Goal: Information Seeking & Learning: Check status

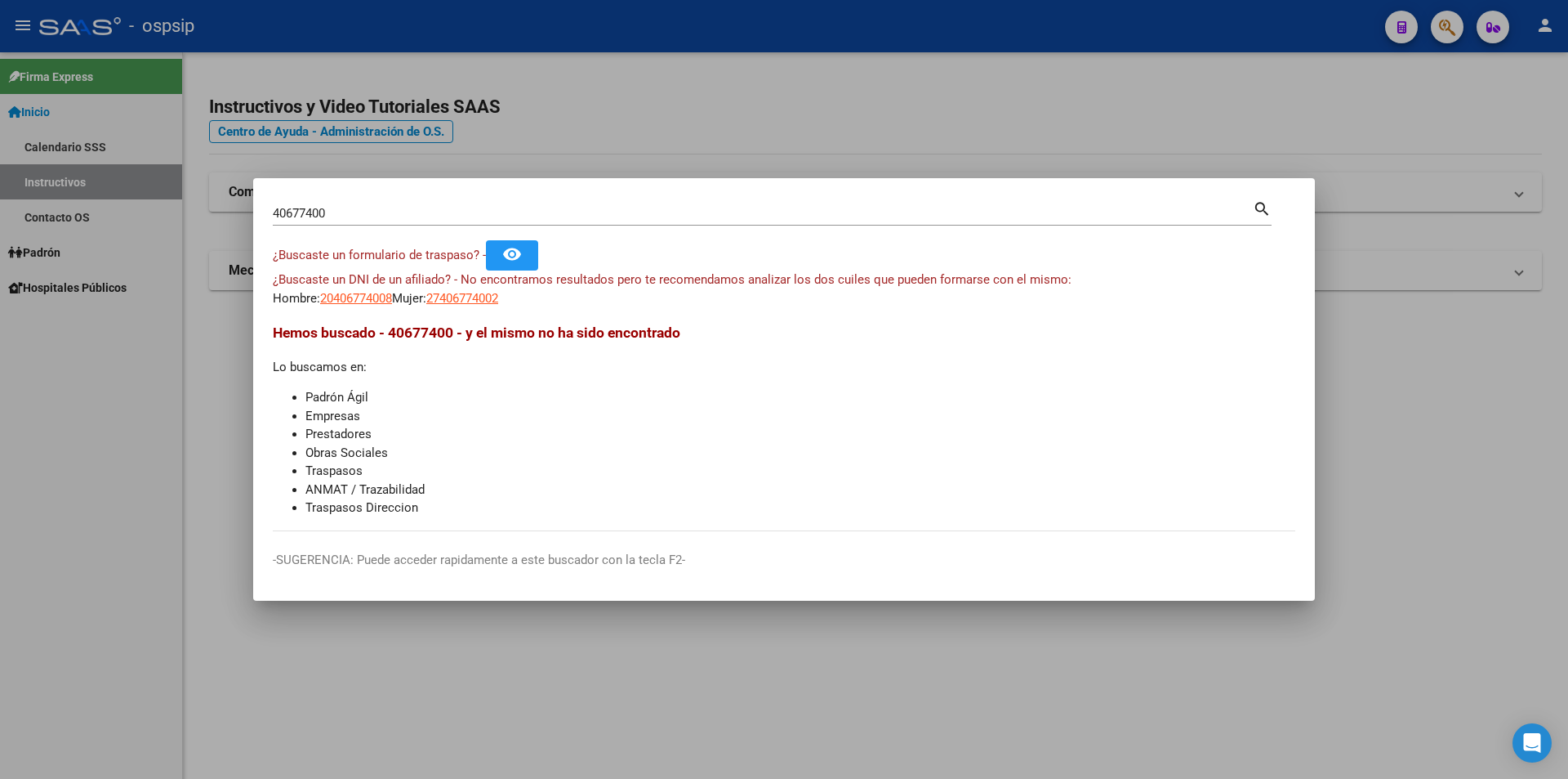
drag, startPoint x: 569, startPoint y: 41, endPoint x: 627, endPoint y: 44, distance: 58.1
click at [589, 41] on div at bounding box center [784, 389] width 1568 height 779
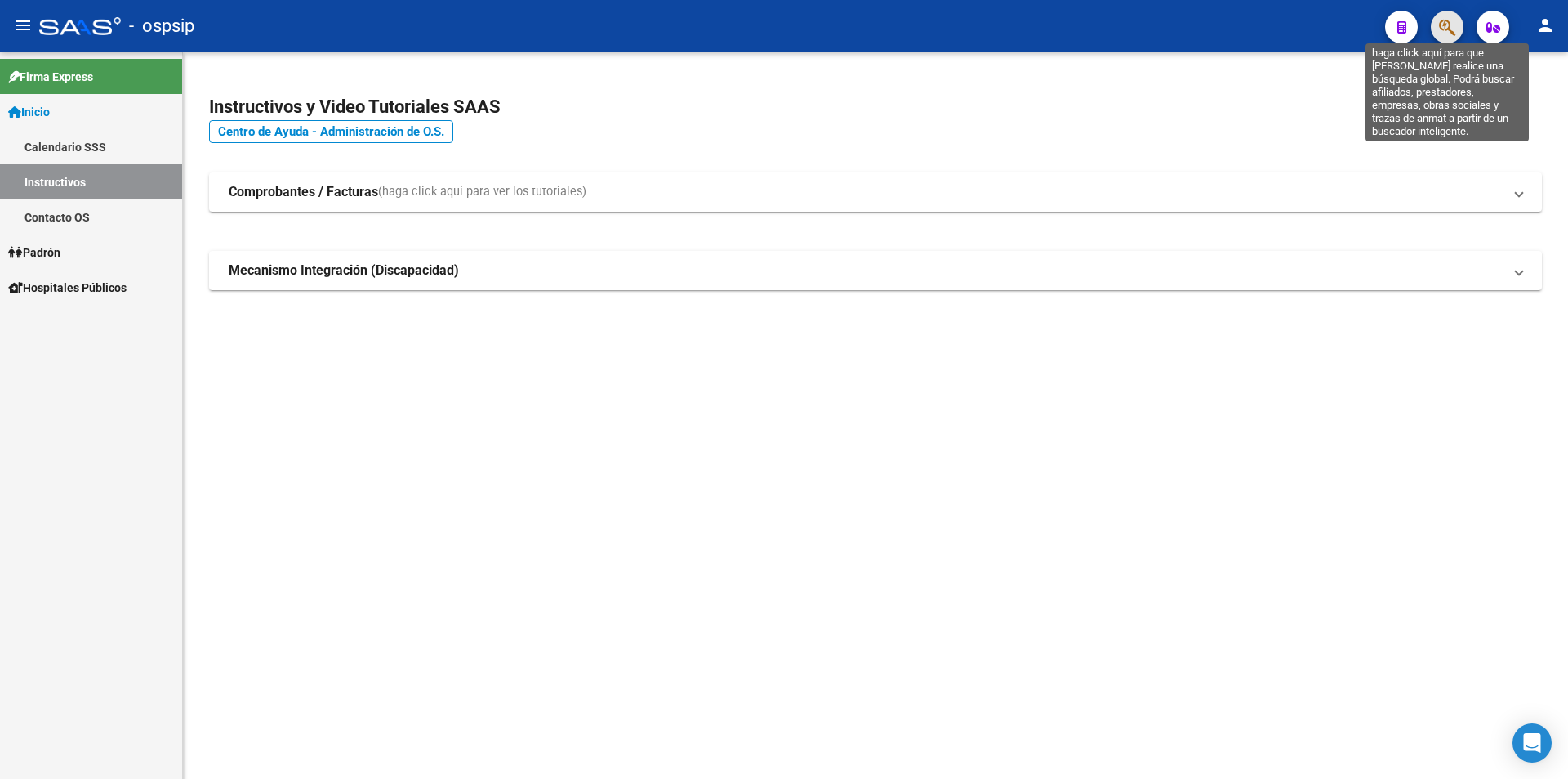
click at [1442, 32] on icon "button" at bounding box center [1447, 28] width 17 height 19
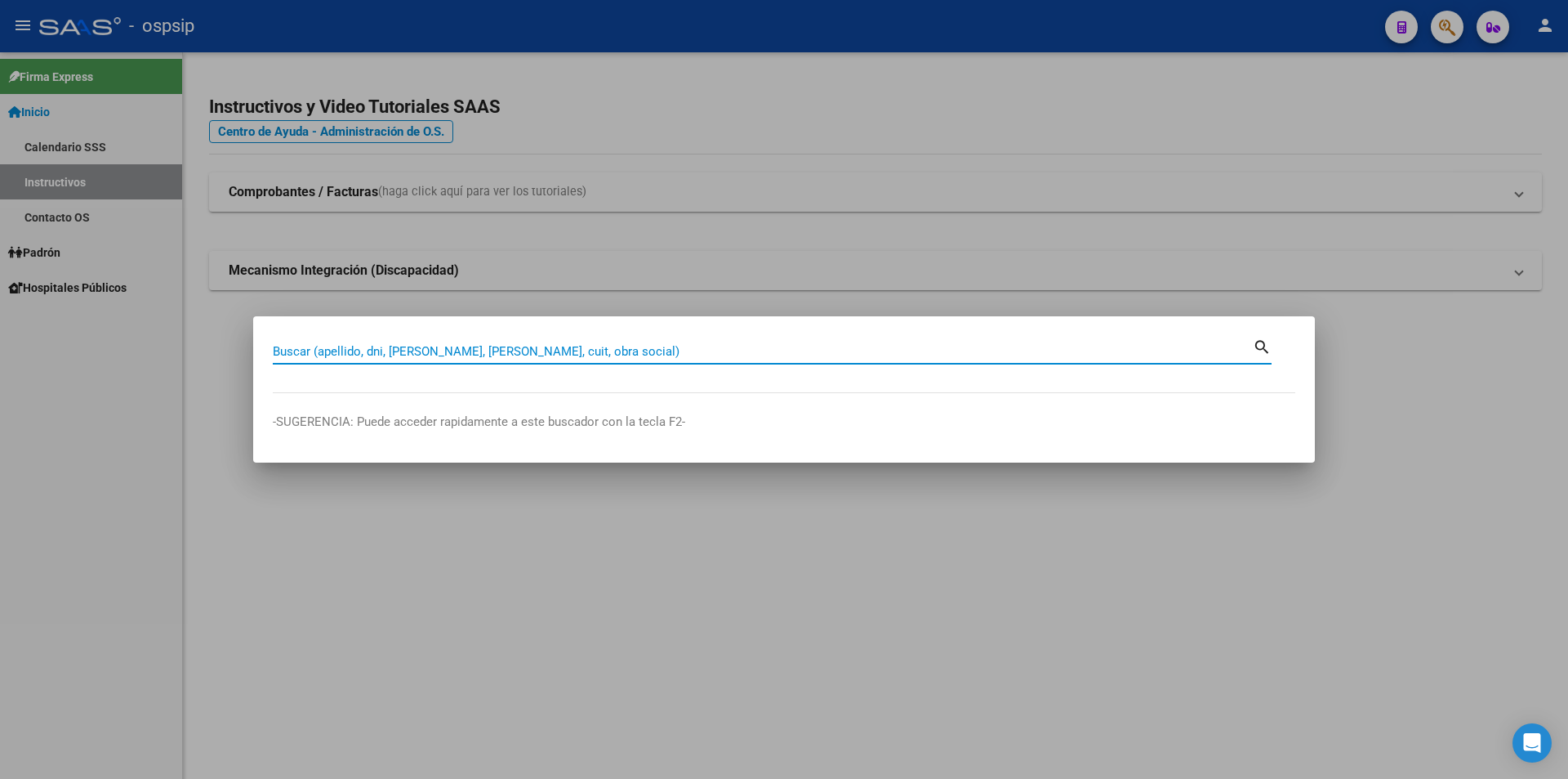
click at [439, 348] on input "Buscar (apellido, dni, [PERSON_NAME], [PERSON_NAME], cuit, obra social)" at bounding box center [763, 352] width 980 height 15
type input "21619490"
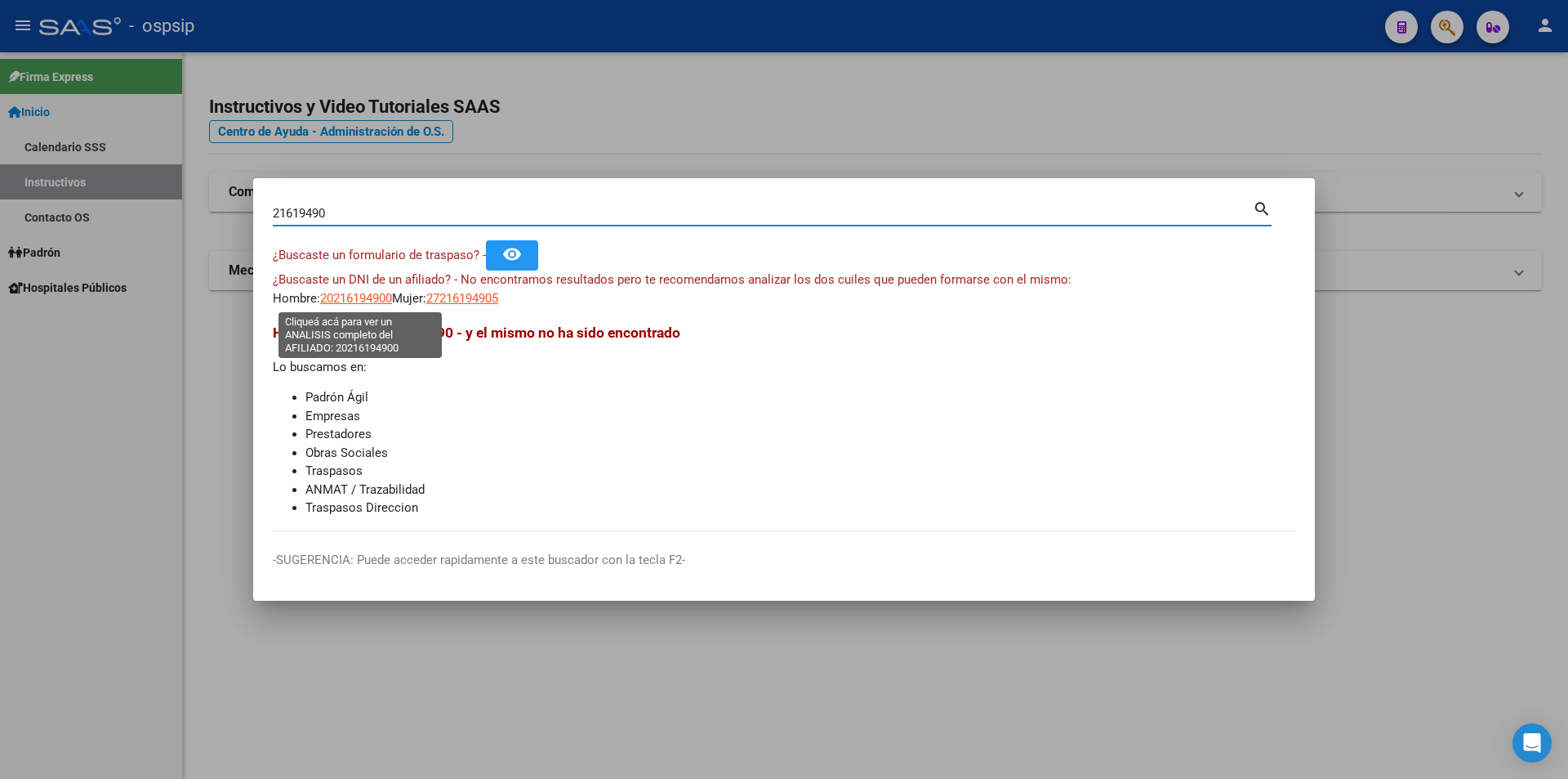
click at [358, 301] on span "20216194900" at bounding box center [356, 298] width 72 height 15
type textarea "20216194900"
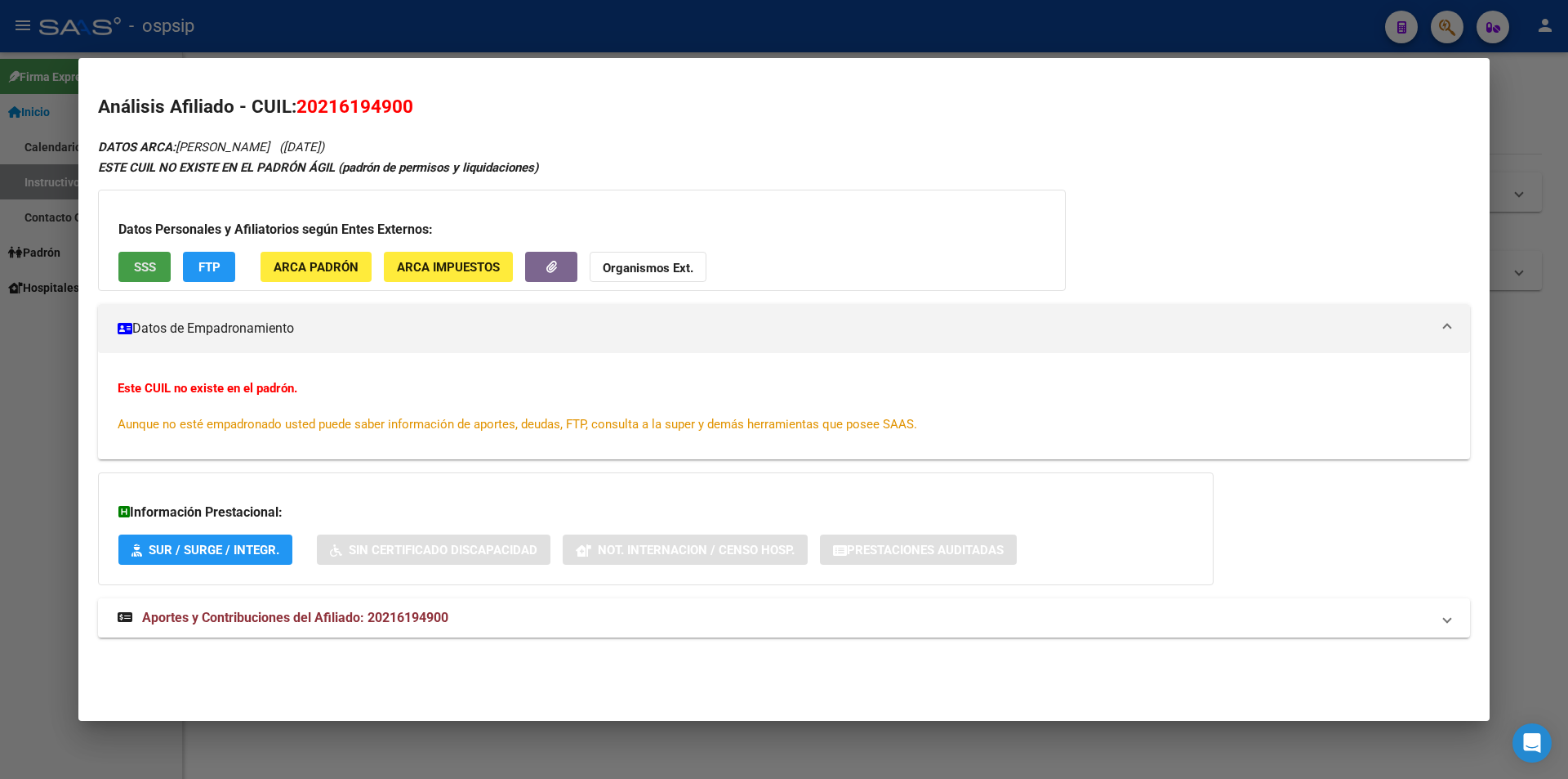
click at [146, 260] on span "SSS" at bounding box center [145, 267] width 22 height 15
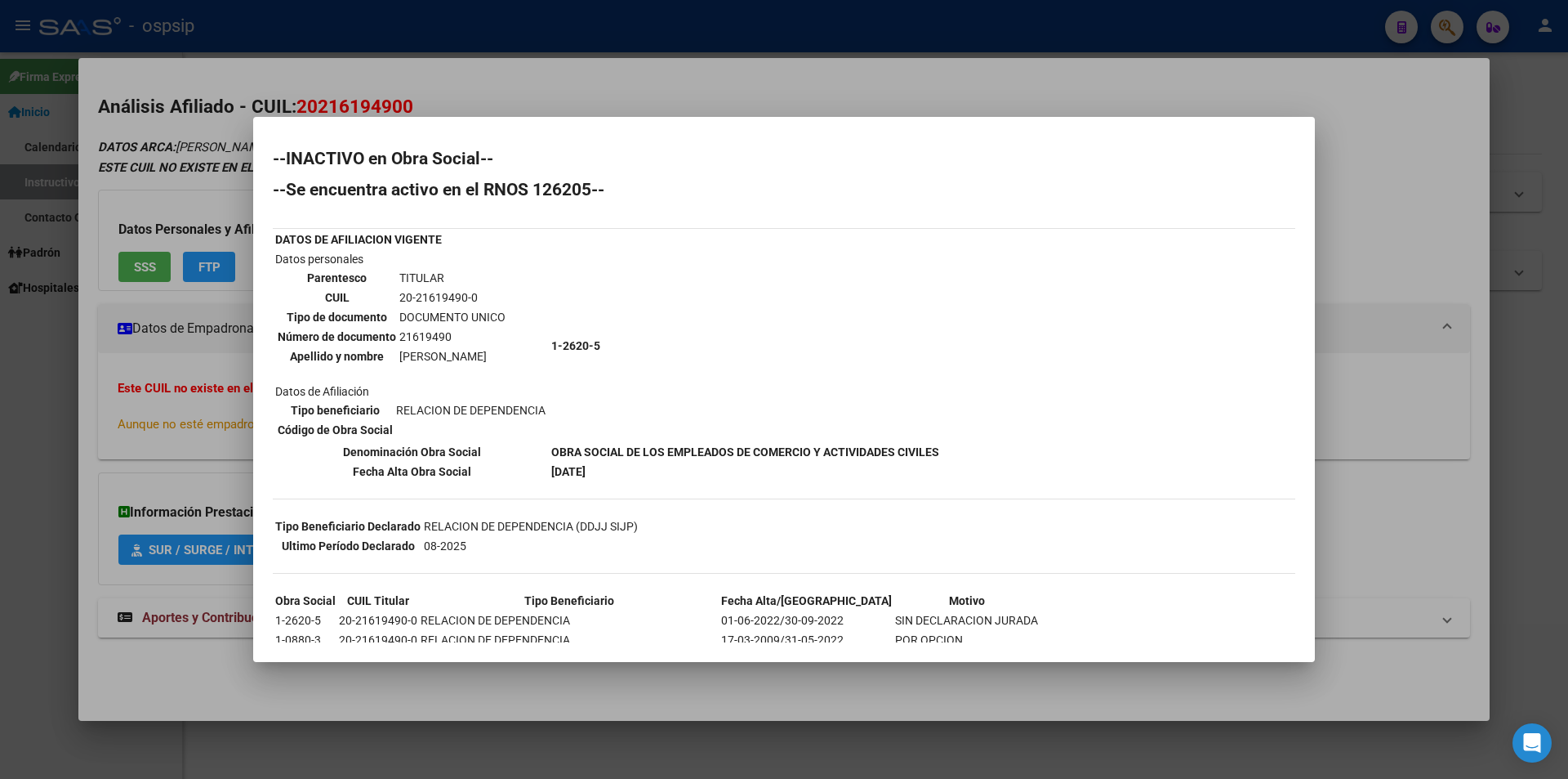
click at [1029, 102] on div at bounding box center [784, 389] width 1568 height 779
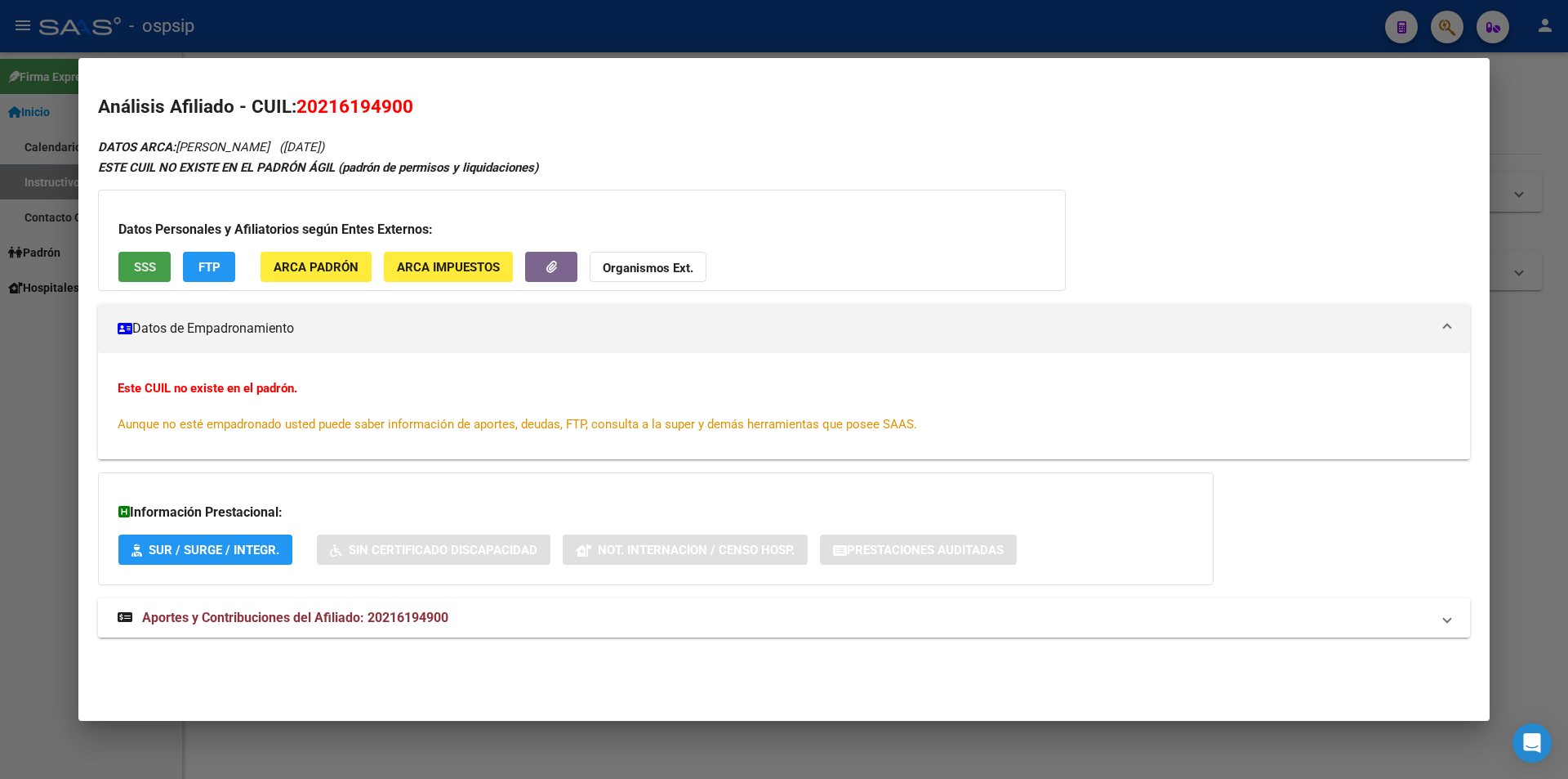
click at [154, 275] on span "SSS" at bounding box center [145, 267] width 22 height 15
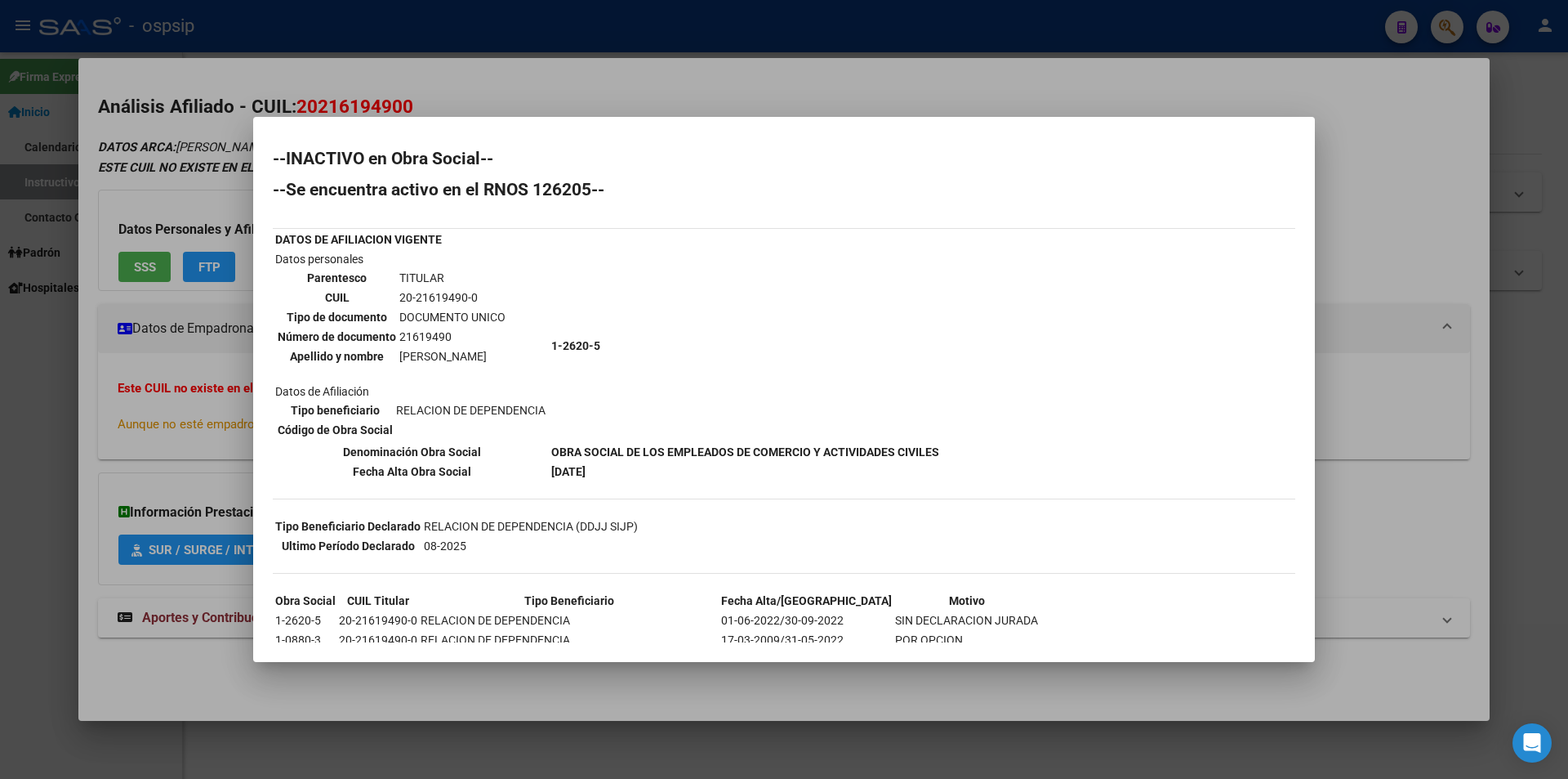
click at [665, 78] on div at bounding box center [784, 389] width 1568 height 779
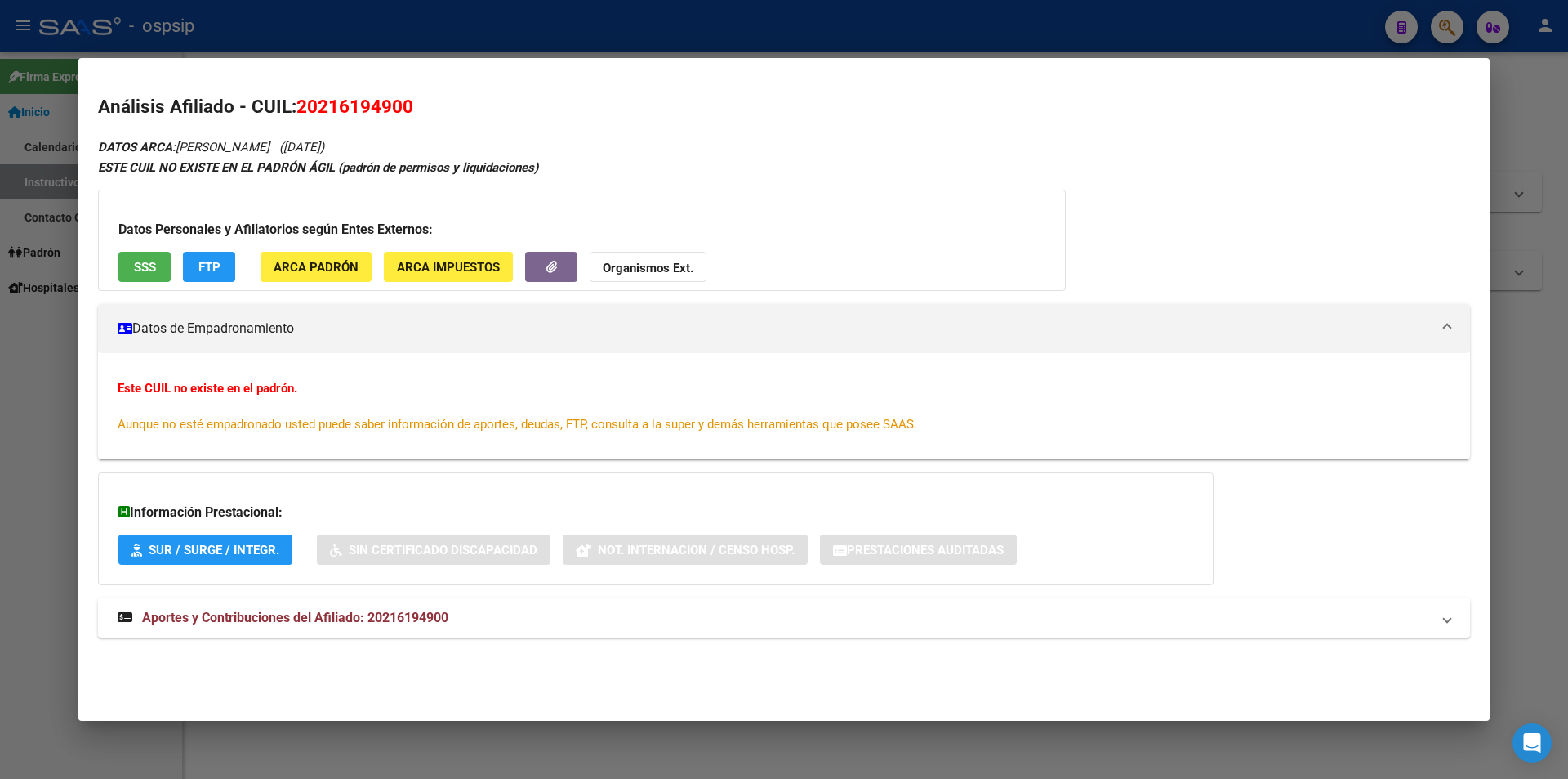
click at [653, 43] on div at bounding box center [784, 389] width 1568 height 779
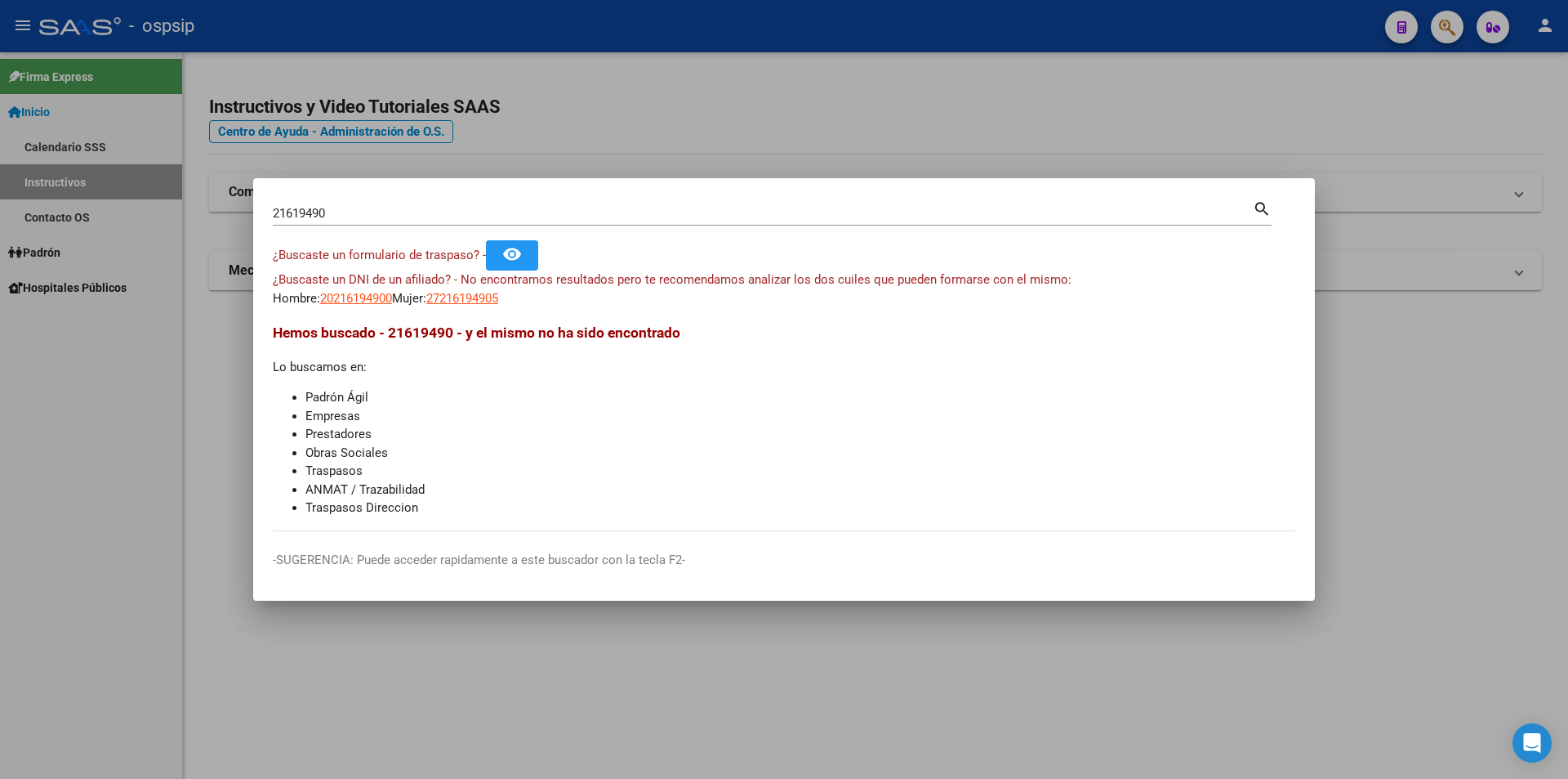
click at [653, 43] on div at bounding box center [784, 389] width 1568 height 779
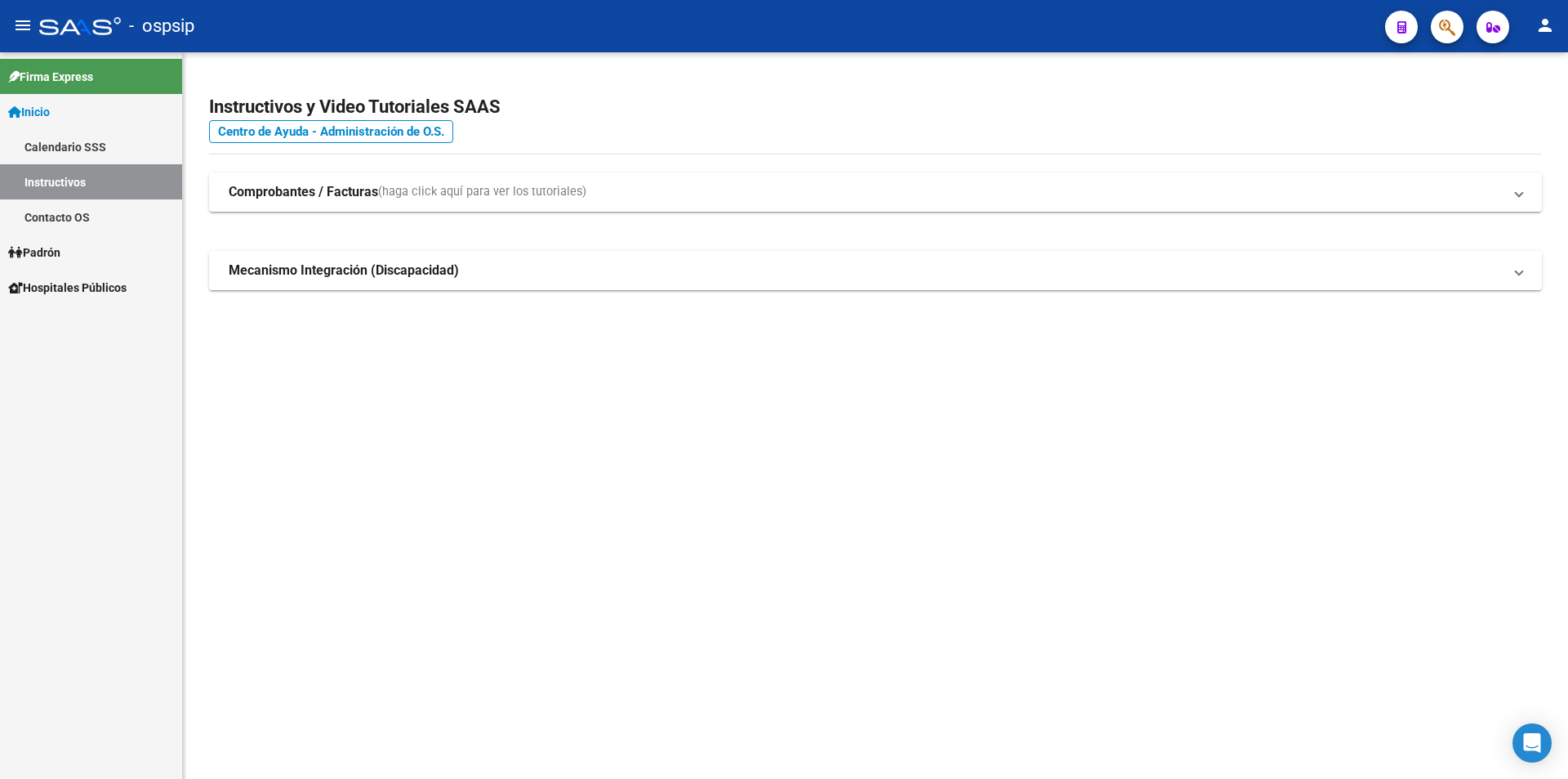
click at [654, 43] on div "- ospsip" at bounding box center [705, 26] width 1333 height 36
